Goal: Task Accomplishment & Management: Manage account settings

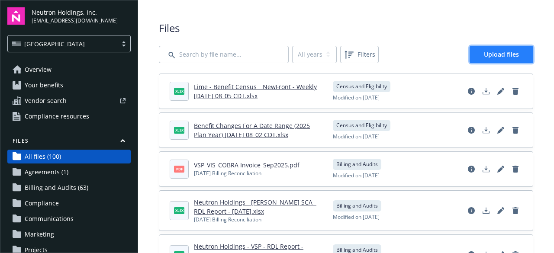
click at [491, 53] on span "Upload files" at bounding box center [501, 54] width 35 height 8
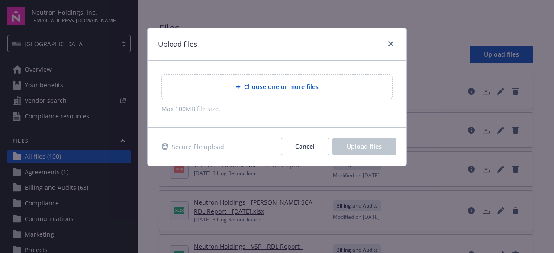
click at [297, 87] on span "Choose one or more files" at bounding box center [281, 86] width 74 height 9
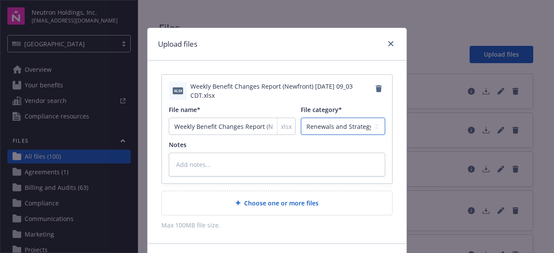
click at [325, 124] on select "Agreements Billing and Audits Census and Eligibility Communications Compliance …" at bounding box center [343, 126] width 84 height 17
select select "Census"
click at [301, 118] on select "Agreements Billing and Audits Census and Eligibility Communications Compliance …" at bounding box center [343, 126] width 84 height 17
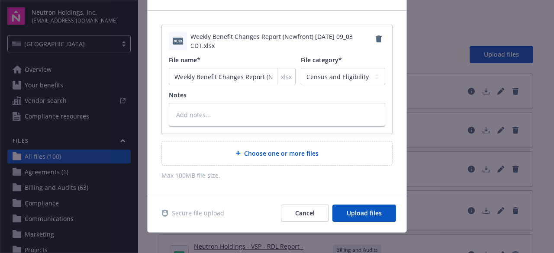
scroll to position [55, 0]
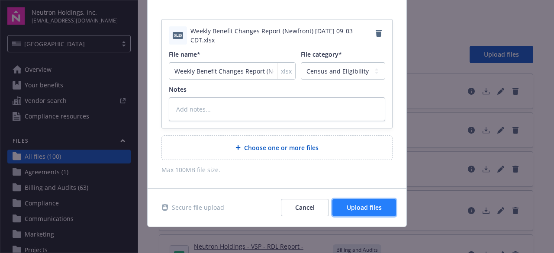
click at [356, 206] on span "Upload files" at bounding box center [364, 207] width 35 height 8
type textarea "x"
